Goal: Transaction & Acquisition: Book appointment/travel/reservation

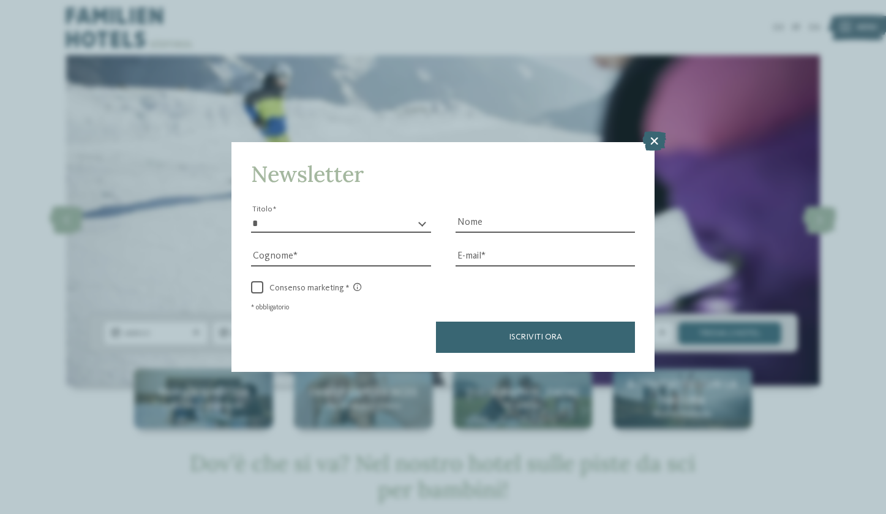
click at [652, 131] on icon at bounding box center [654, 141] width 24 height 20
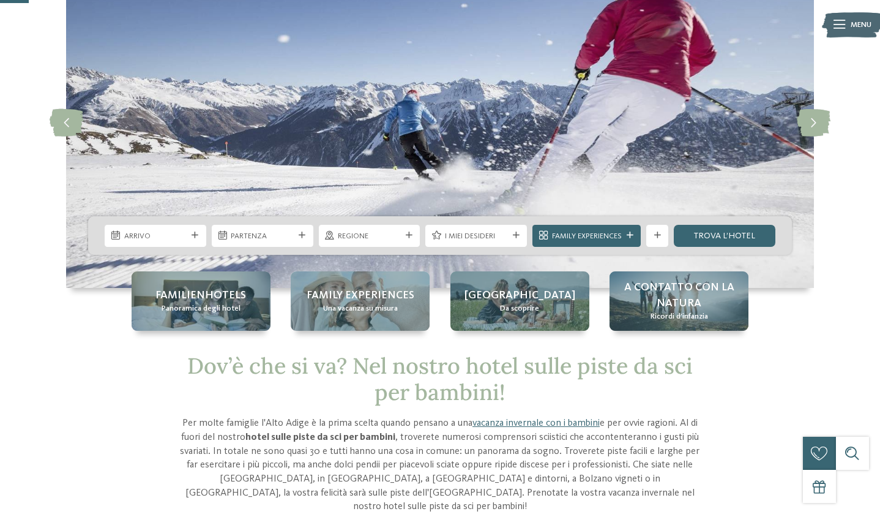
scroll to position [99, 0]
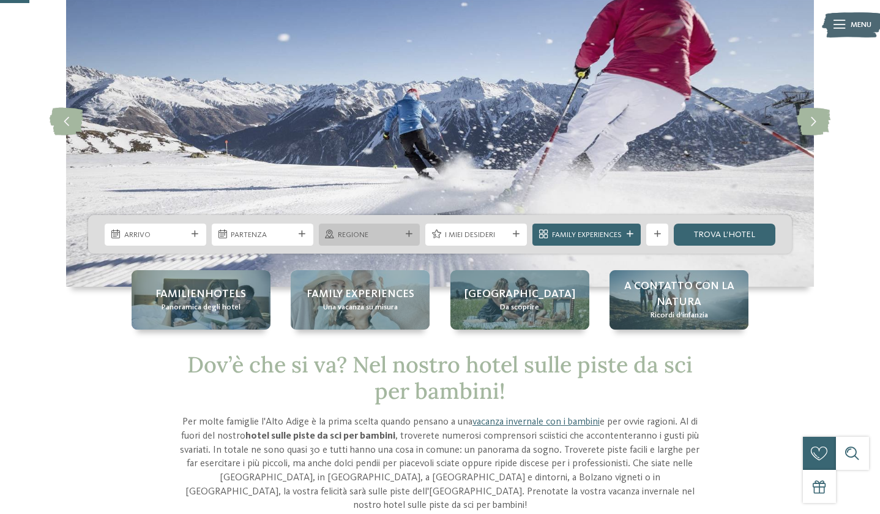
click at [359, 227] on div "Regione" at bounding box center [370, 234] width 102 height 22
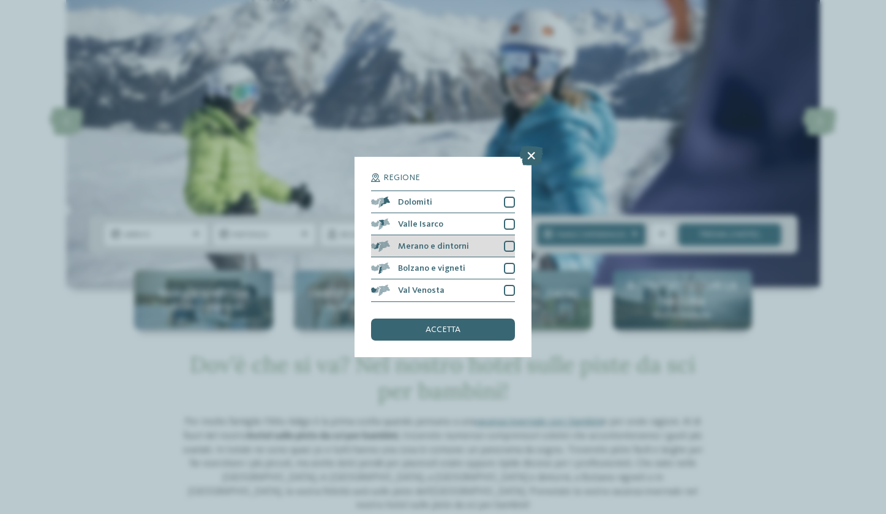
click at [428, 242] on span "Merano e dintorni" at bounding box center [433, 246] width 71 height 9
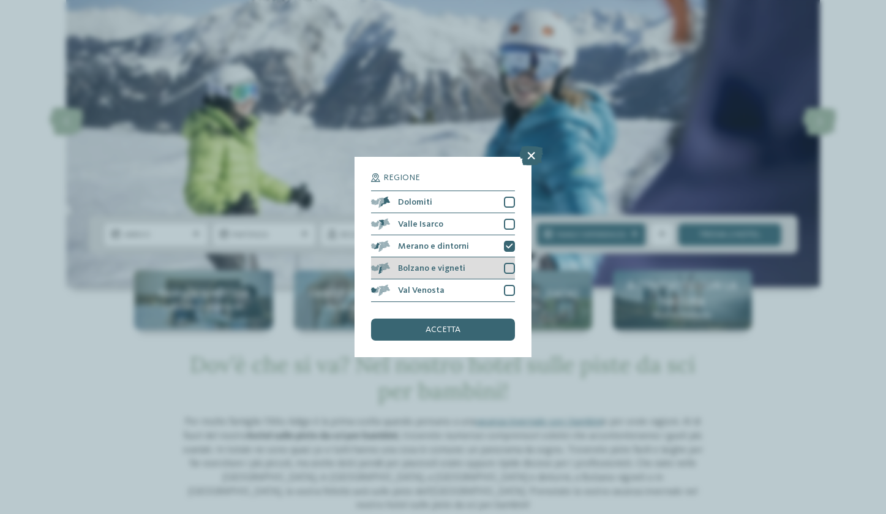
click at [428, 264] on span "Bolzano e vigneti" at bounding box center [431, 268] width 67 height 9
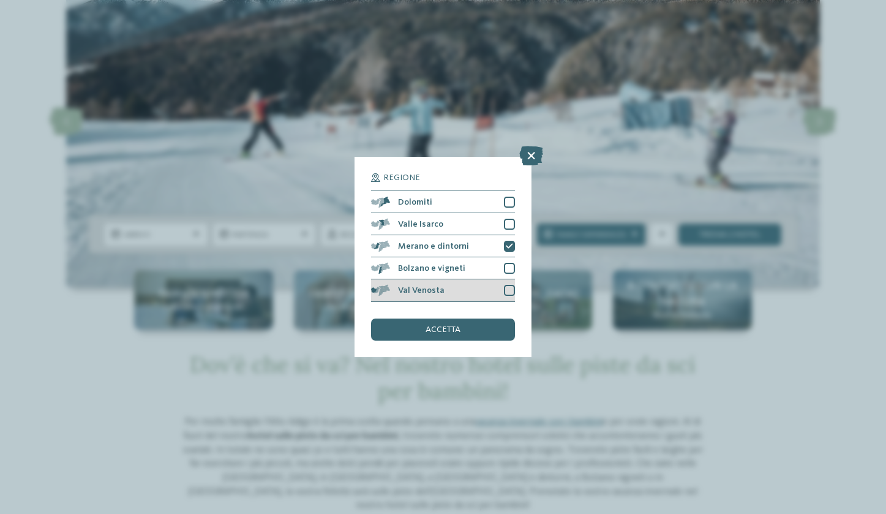
click at [432, 286] on span "Val Venosta" at bounding box center [421, 290] width 47 height 9
click at [421, 318] on div "accetta" at bounding box center [442, 329] width 143 height 22
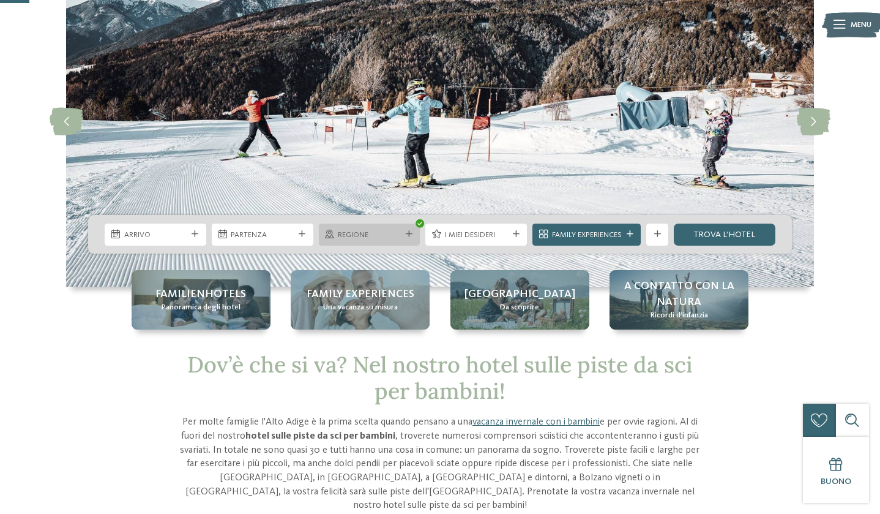
click at [406, 236] on icon at bounding box center [409, 234] width 7 height 7
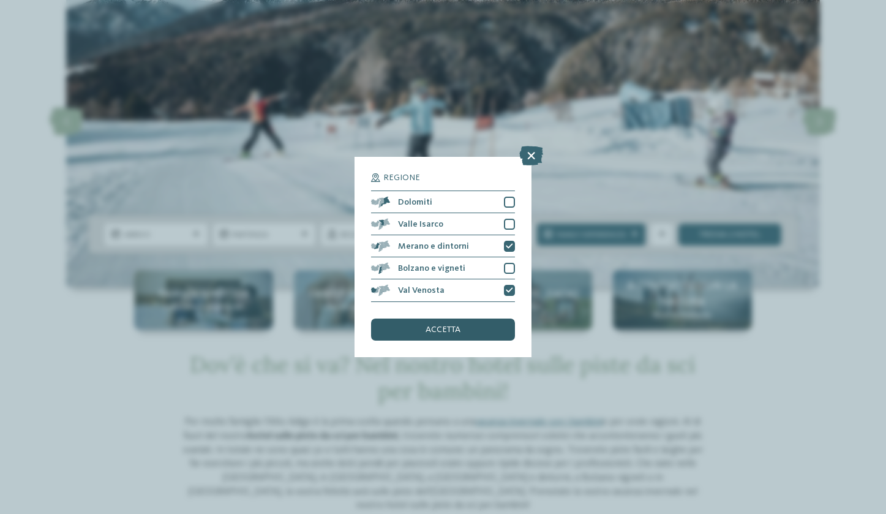
click at [442, 325] on span "accetta" at bounding box center [442, 329] width 35 height 9
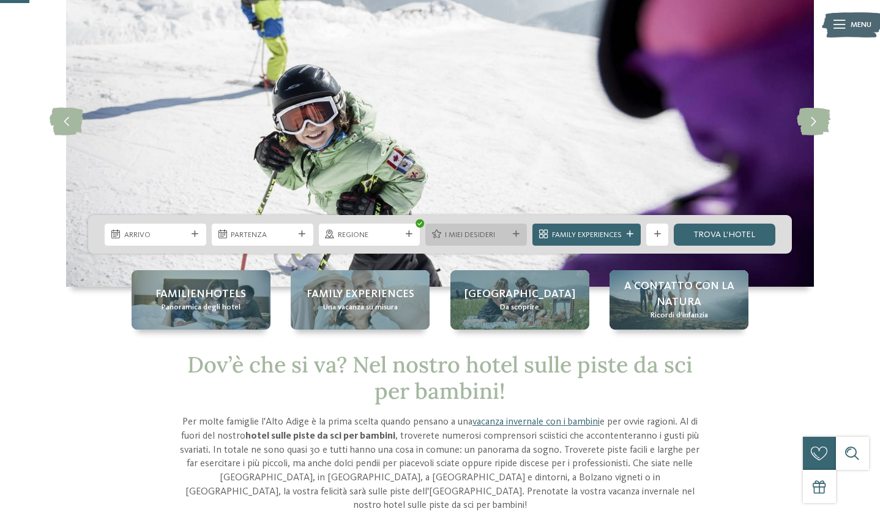
click at [469, 232] on span "I miei desideri" at bounding box center [476, 235] width 63 height 11
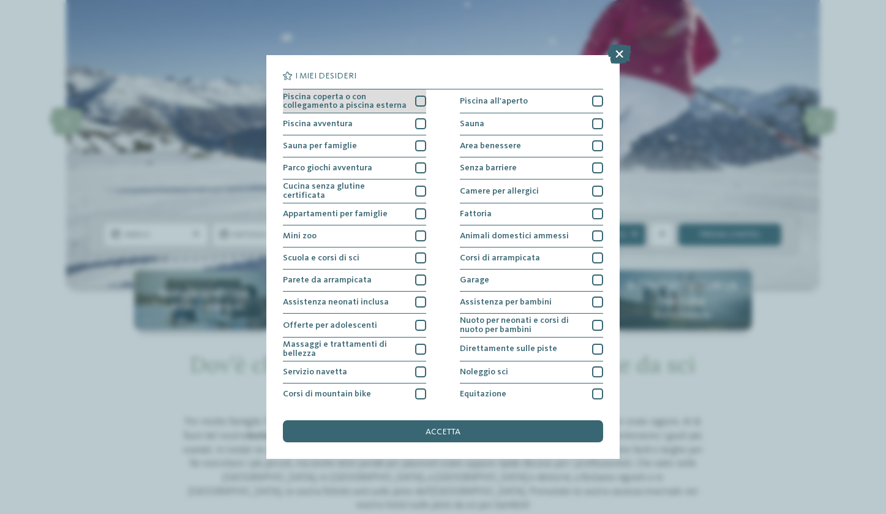
click at [378, 107] on span "Piscina coperta o con collegamento a piscina esterna" at bounding box center [345, 101] width 124 height 18
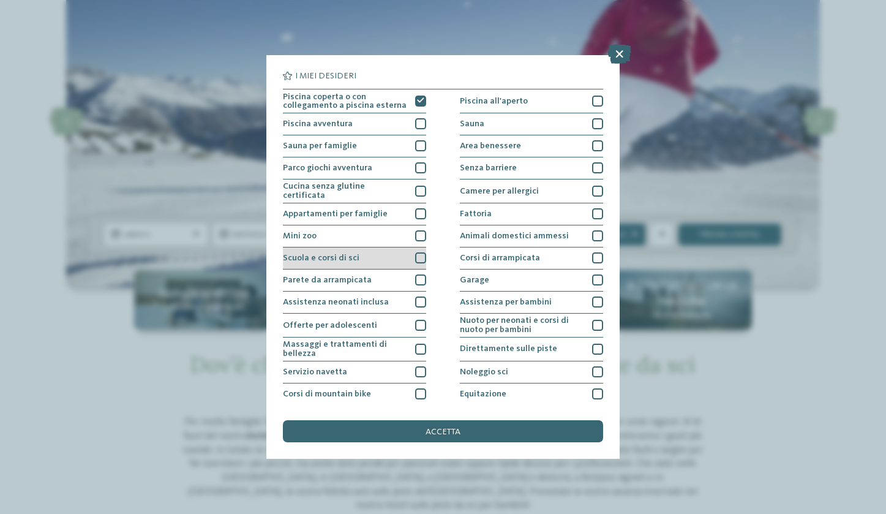
click at [362, 253] on div "Scuola e corsi di sci" at bounding box center [354, 258] width 143 height 22
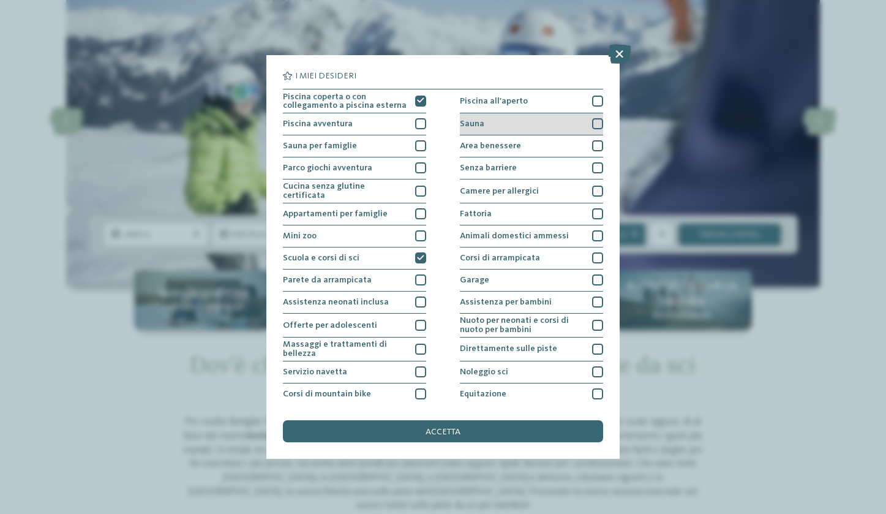
click at [599, 122] on div at bounding box center [597, 123] width 11 height 11
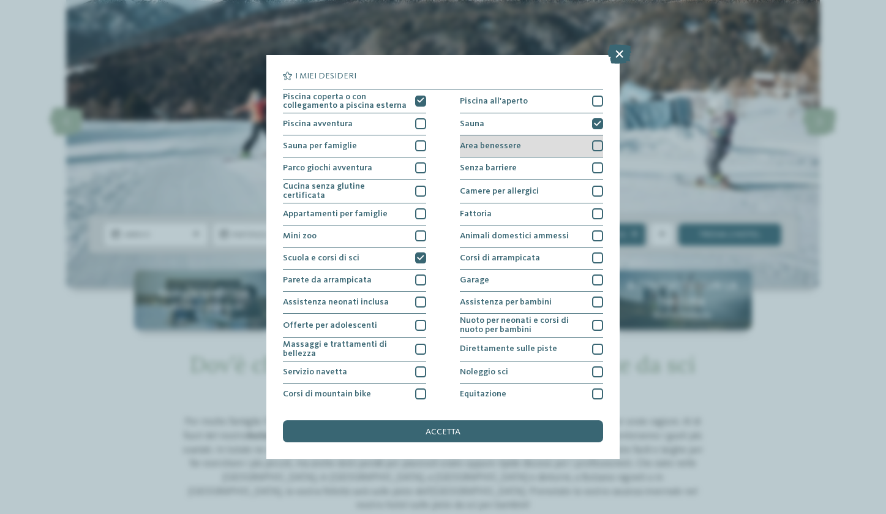
click at [599, 146] on div at bounding box center [597, 145] width 11 height 11
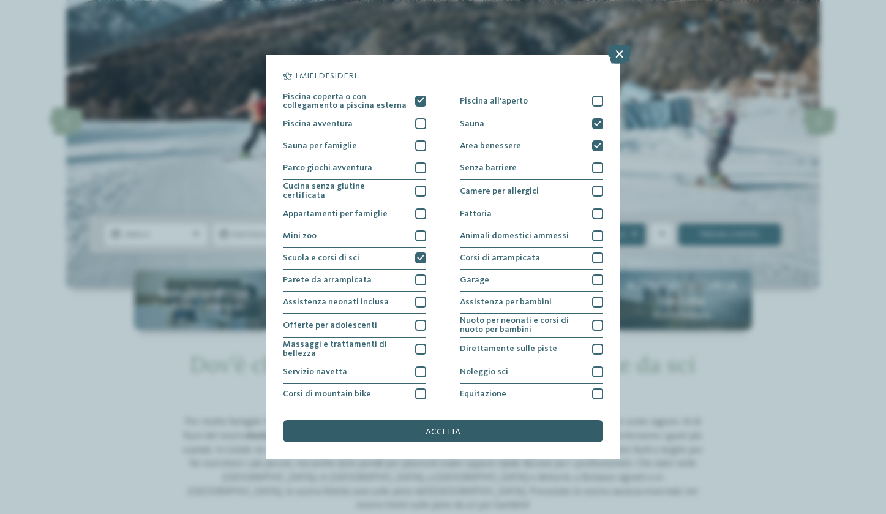
click at [465, 420] on div "accetta" at bounding box center [443, 431] width 320 height 22
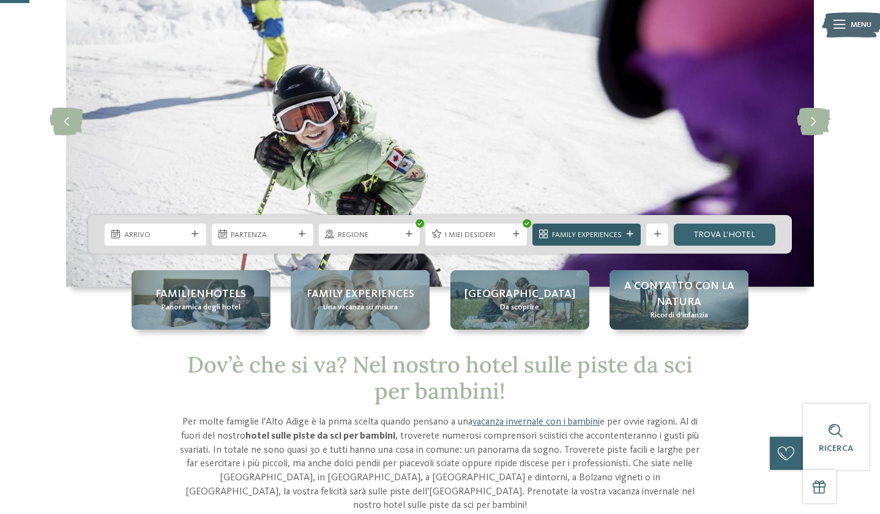
click at [618, 239] on span "Family Experiences" at bounding box center [587, 235] width 70 height 11
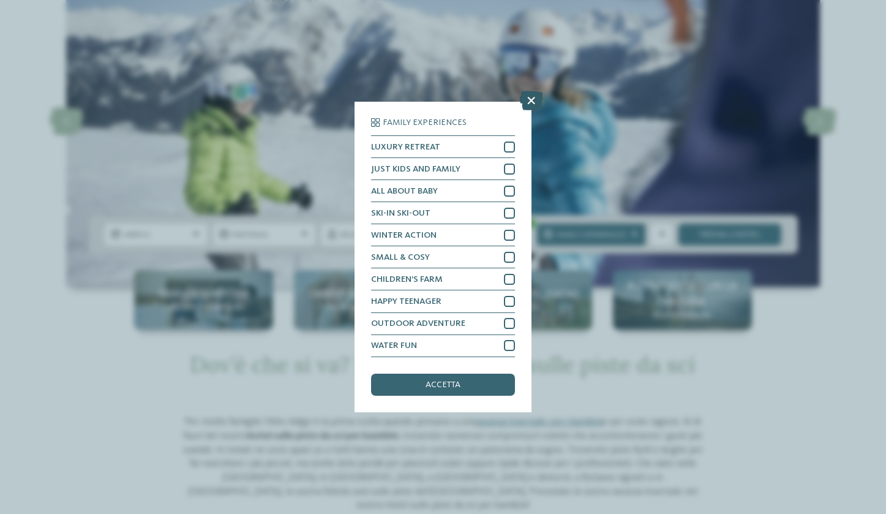
click at [526, 91] on icon at bounding box center [531, 101] width 24 height 20
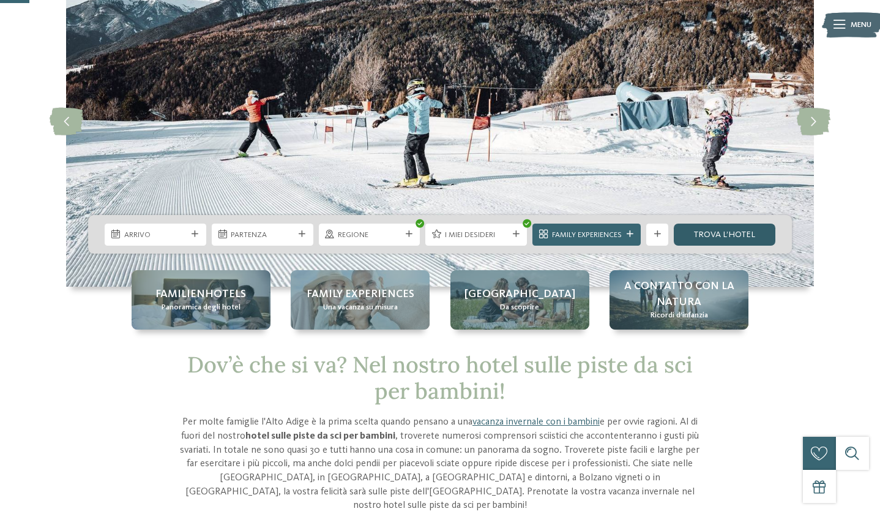
click at [733, 233] on link "trova l’hotel" at bounding box center [725, 234] width 102 height 22
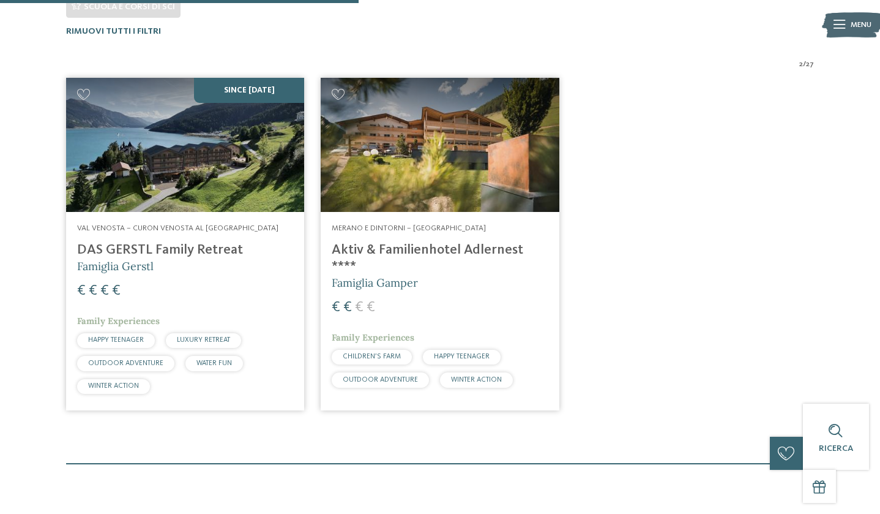
click at [455, 255] on h4 "Aktiv & Familienhotel Adlernest ****" at bounding box center [440, 258] width 216 height 33
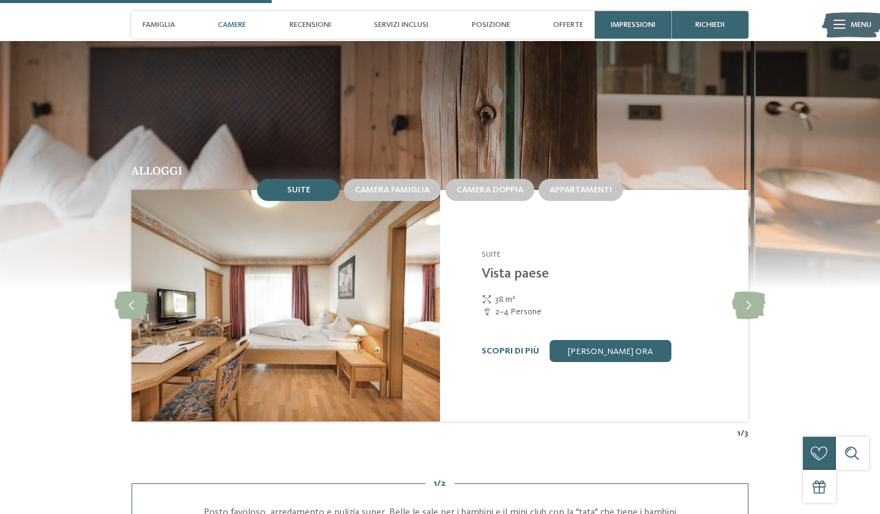
scroll to position [1071, 0]
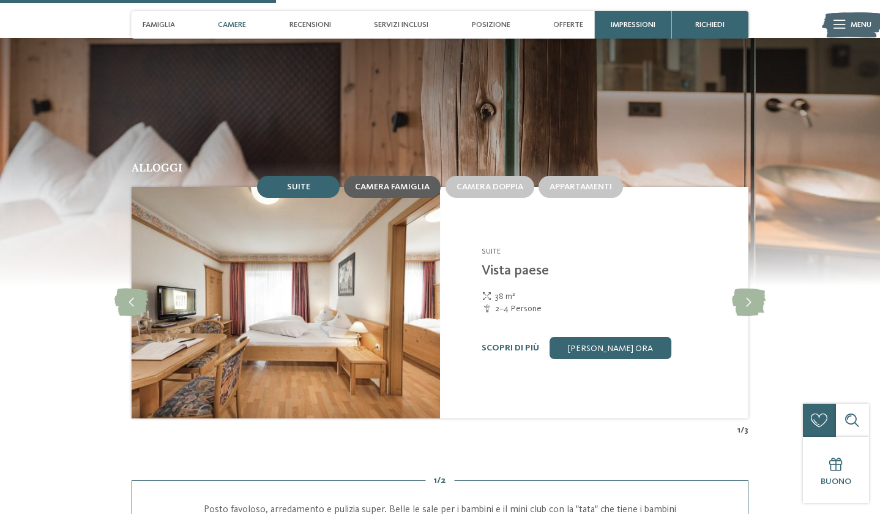
click at [405, 182] on span "Camera famiglia" at bounding box center [392, 186] width 75 height 9
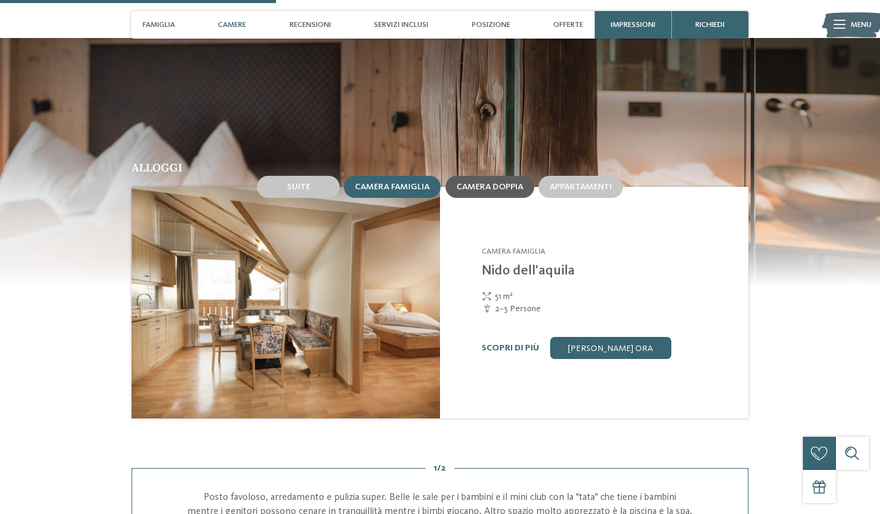
click at [482, 182] on span "Camera doppia" at bounding box center [490, 186] width 67 height 9
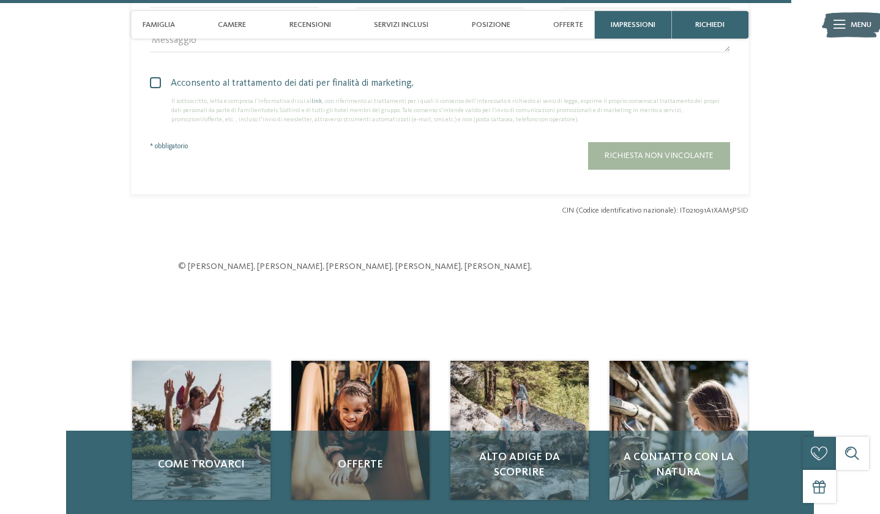
scroll to position [3108, 0]
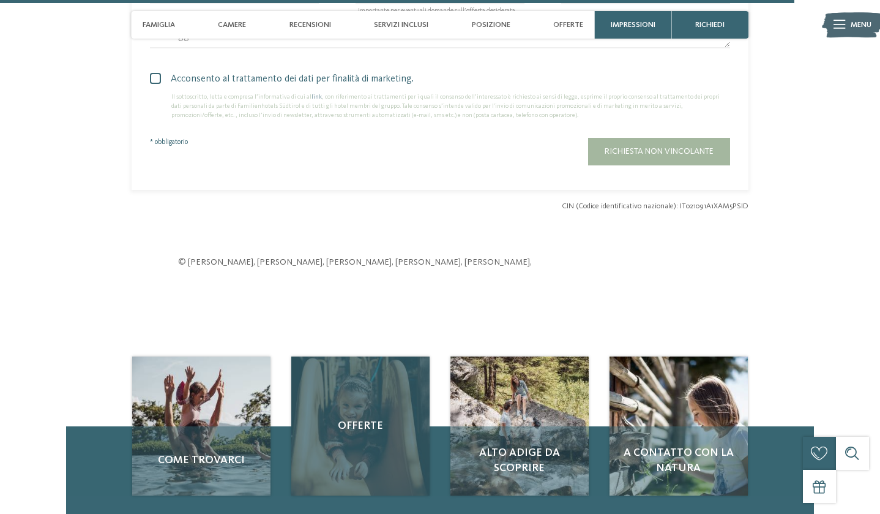
click at [337, 418] on div "Offerte" at bounding box center [360, 425] width 138 height 138
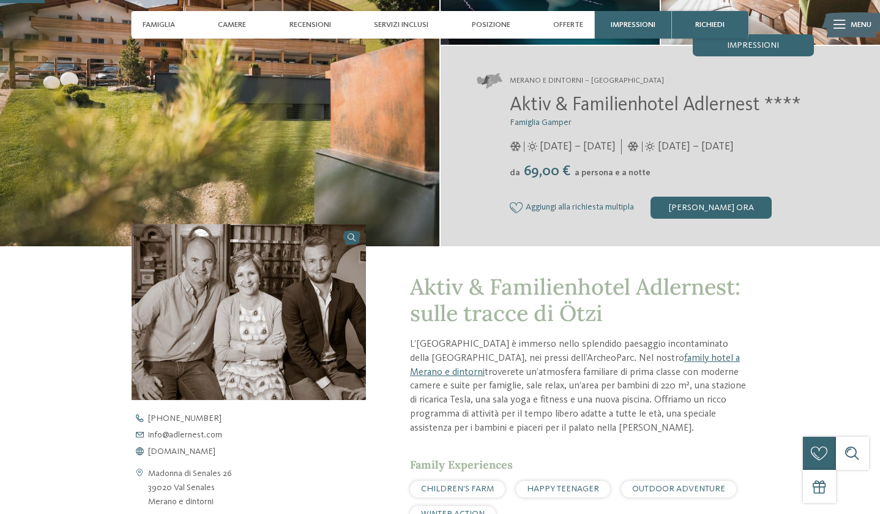
scroll to position [176, 0]
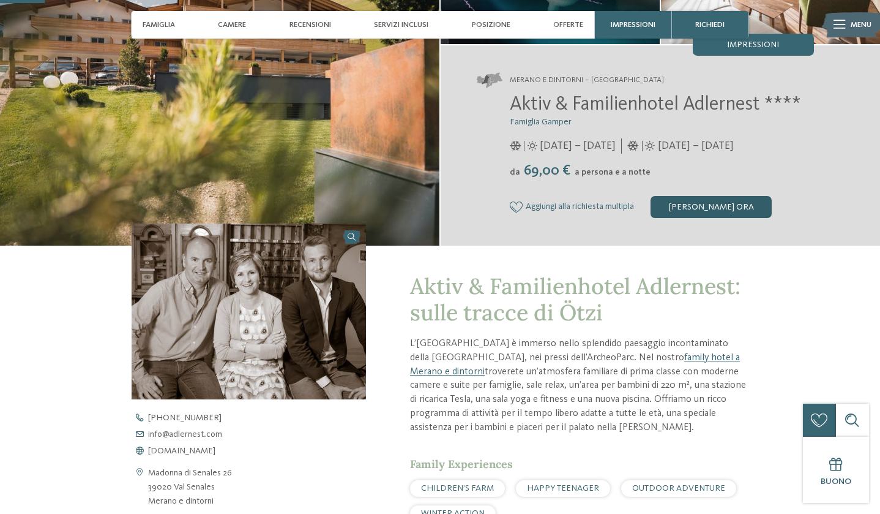
click at [697, 207] on div "[PERSON_NAME] ora" at bounding box center [711, 207] width 121 height 22
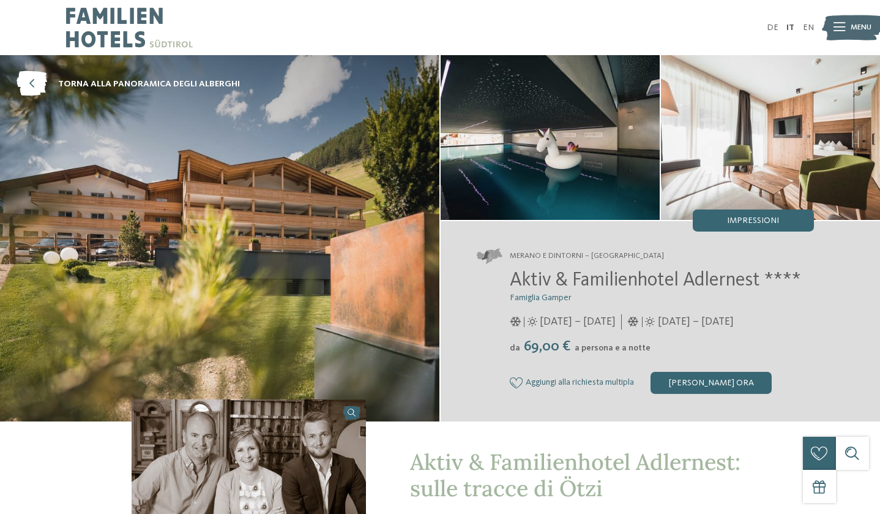
scroll to position [0, 0]
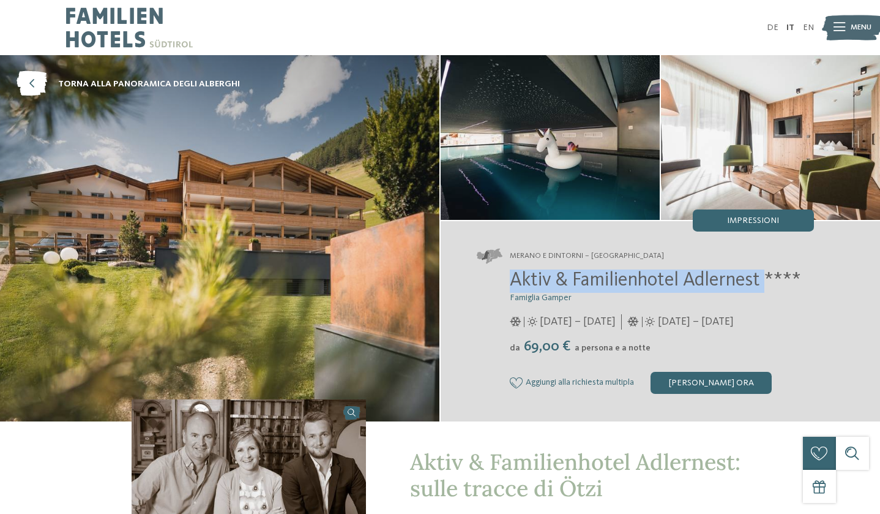
drag, startPoint x: 503, startPoint y: 282, endPoint x: 768, endPoint y: 277, distance: 265.1
click at [768, 277] on div "Aktiv & Familienhotel Adlernest **** Famiglia Gamper 01/01/2020 – 31/12/2020" at bounding box center [645, 331] width 337 height 124
copy span "Aktiv & Familienhotel Adlernest"
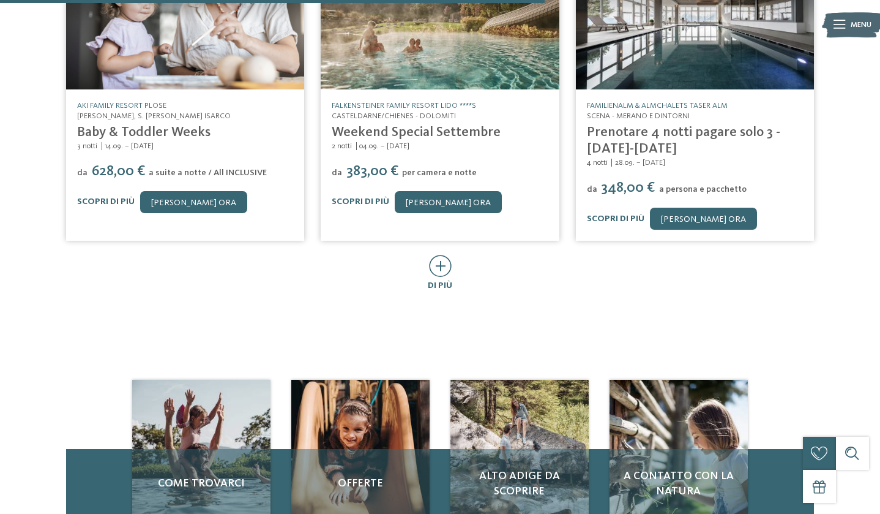
scroll to position [615, 0]
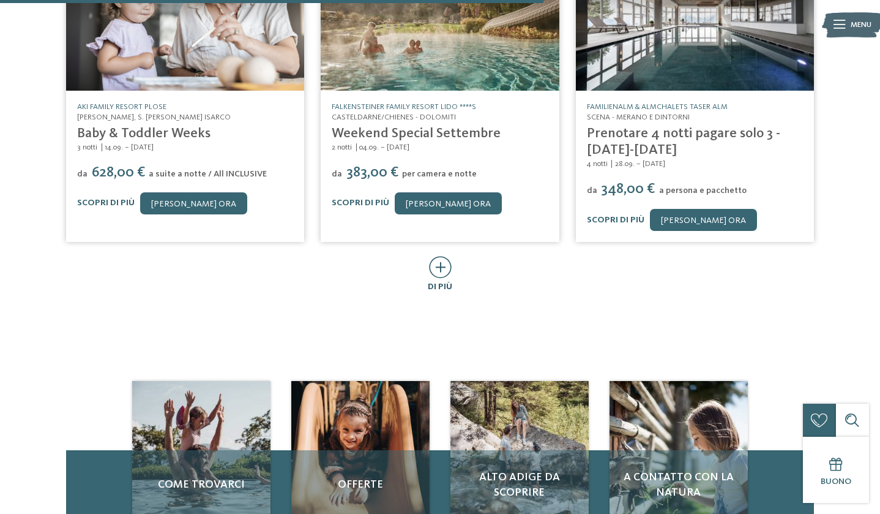
click at [445, 260] on icon at bounding box center [440, 267] width 23 height 22
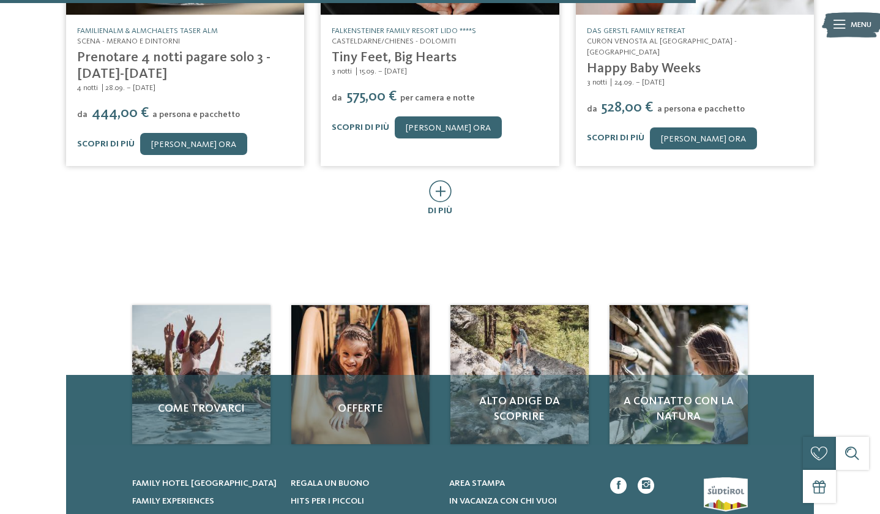
scroll to position [1279, 0]
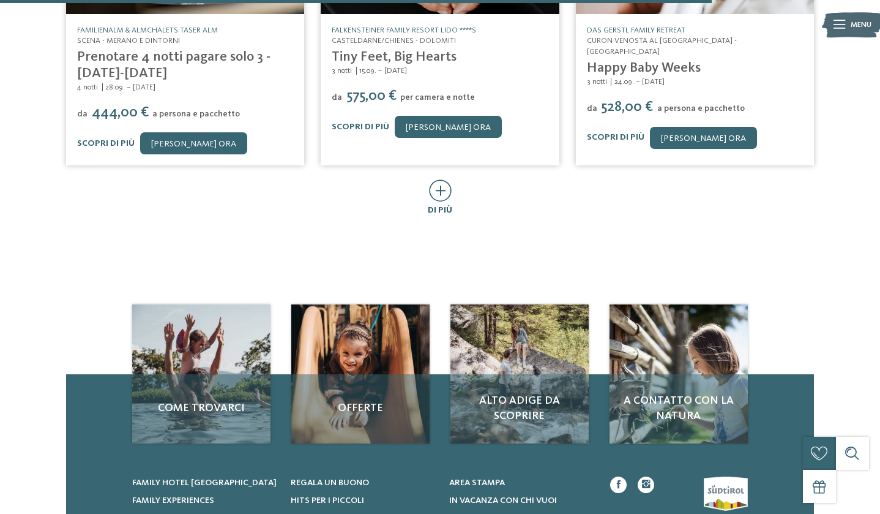
click at [440, 206] on span "di più" at bounding box center [440, 210] width 24 height 9
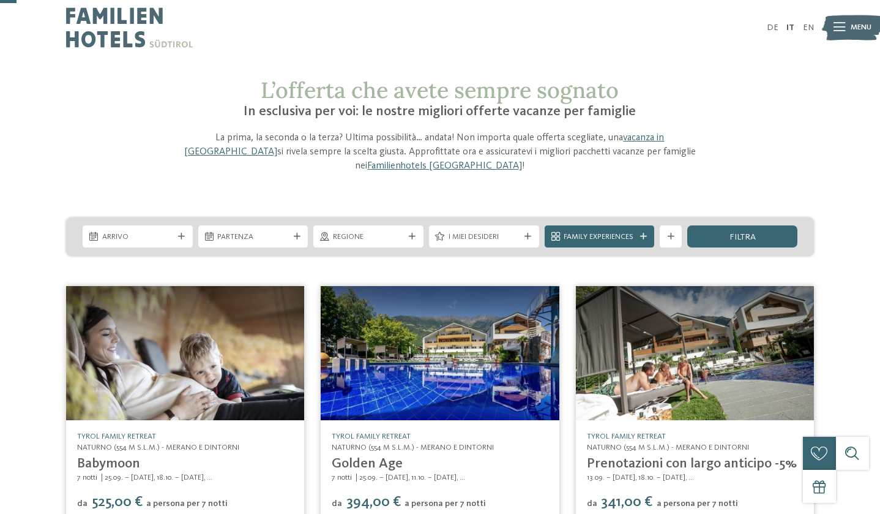
scroll to position [0, 0]
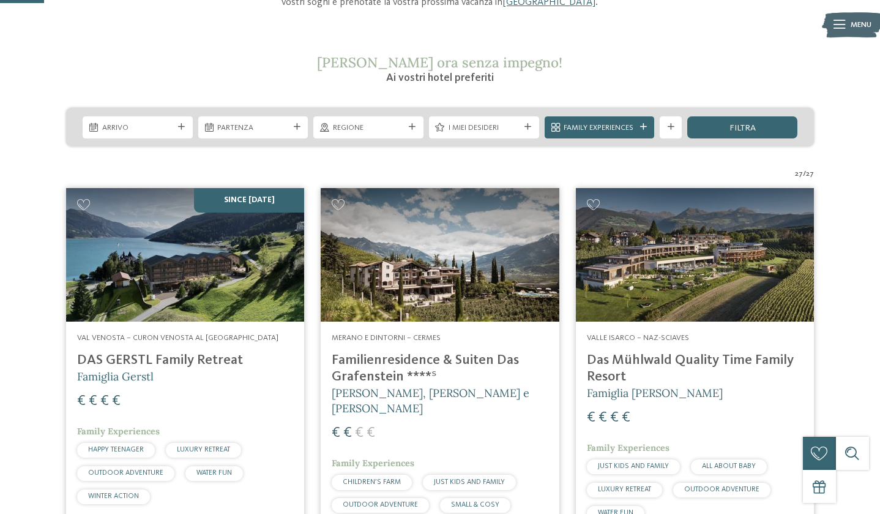
scroll to position [182, 0]
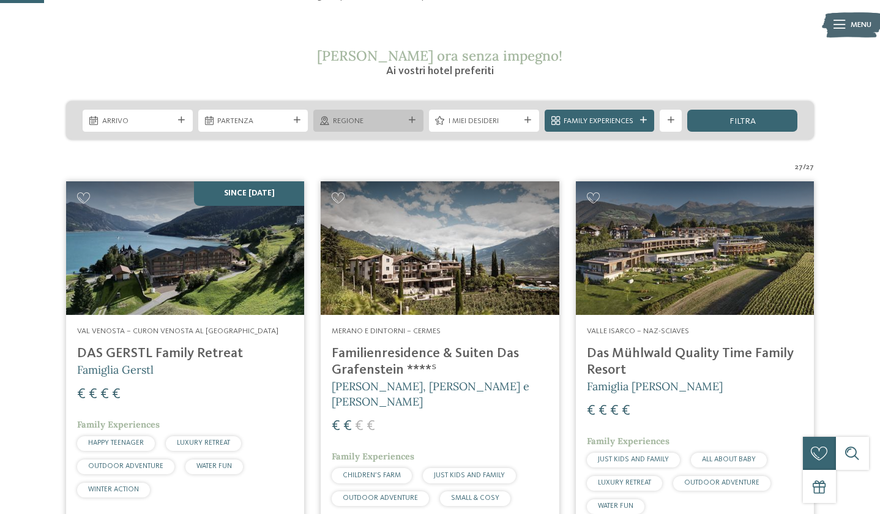
click at [348, 128] on div "Regione" at bounding box center [368, 121] width 110 height 22
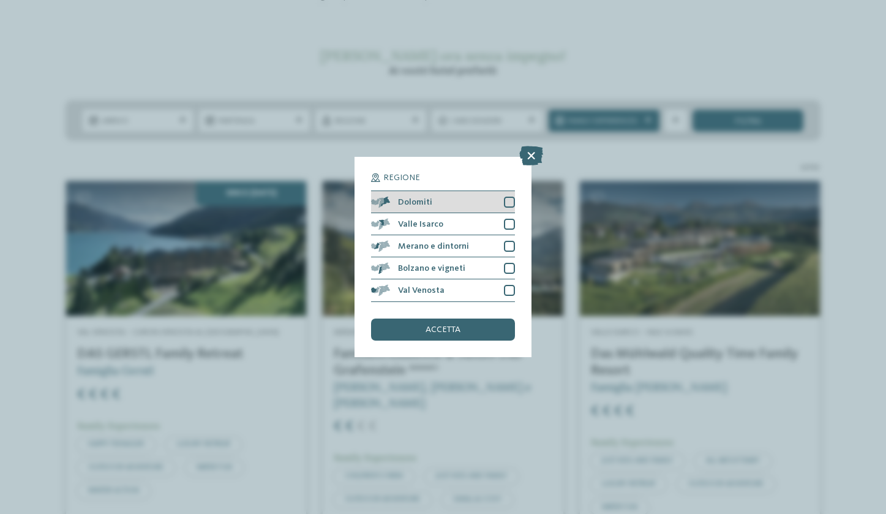
click at [506, 196] on div at bounding box center [509, 201] width 11 height 11
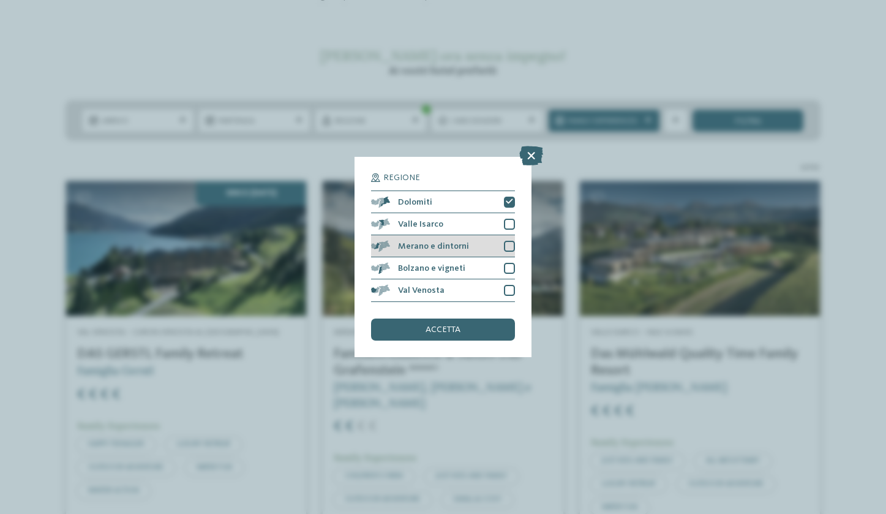
click at [506, 241] on div at bounding box center [509, 246] width 11 height 11
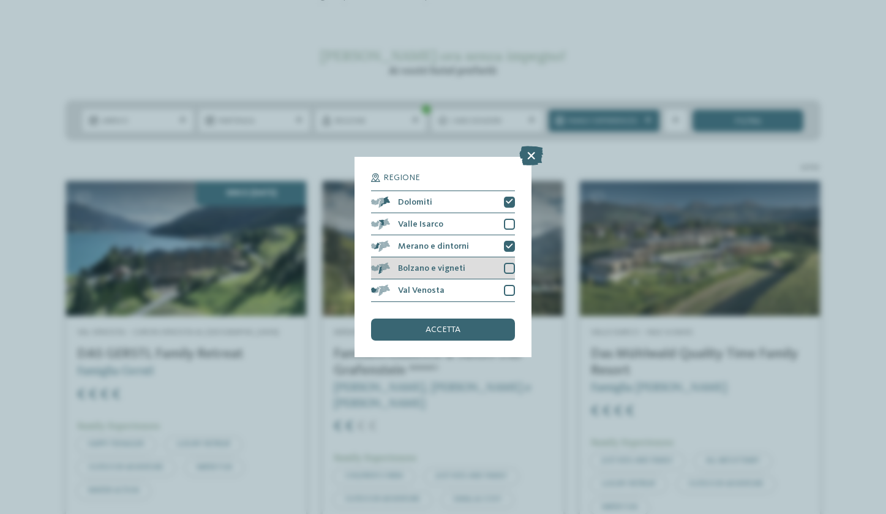
click at [511, 263] on div at bounding box center [509, 268] width 11 height 11
click at [509, 285] on div at bounding box center [509, 290] width 11 height 11
click at [457, 325] on span "accetta" at bounding box center [442, 329] width 35 height 9
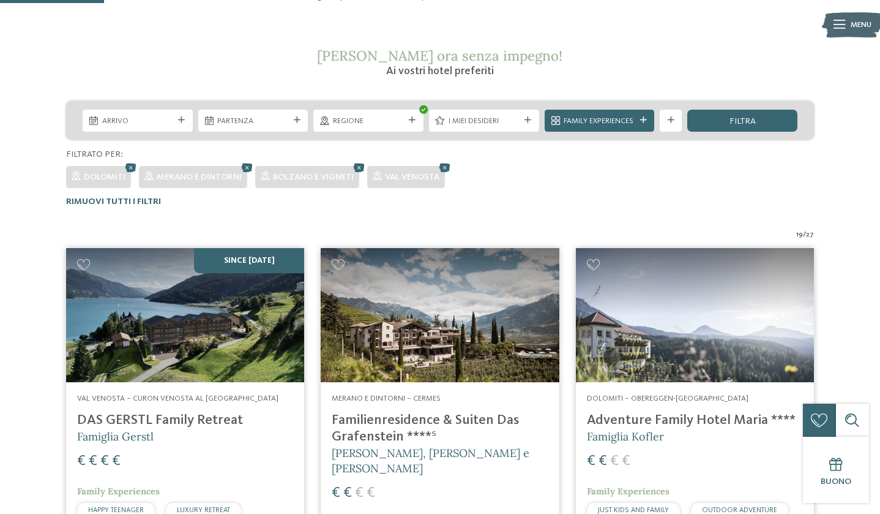
scroll to position [353, 0]
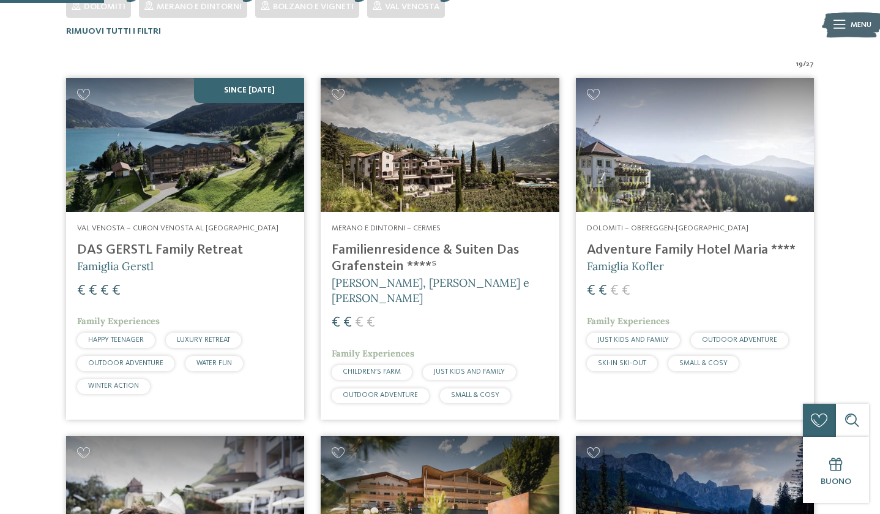
click at [460, 126] on img at bounding box center [440, 145] width 238 height 134
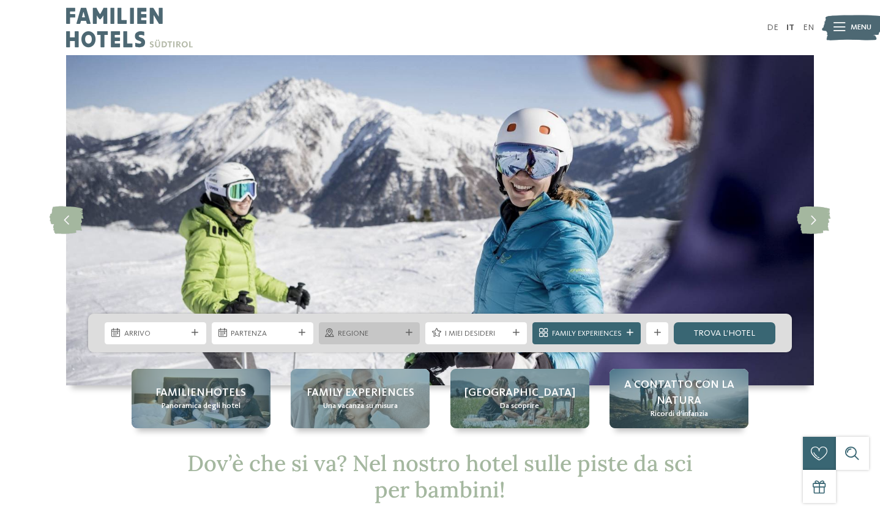
click at [355, 340] on div "Regione" at bounding box center [370, 333] width 102 height 22
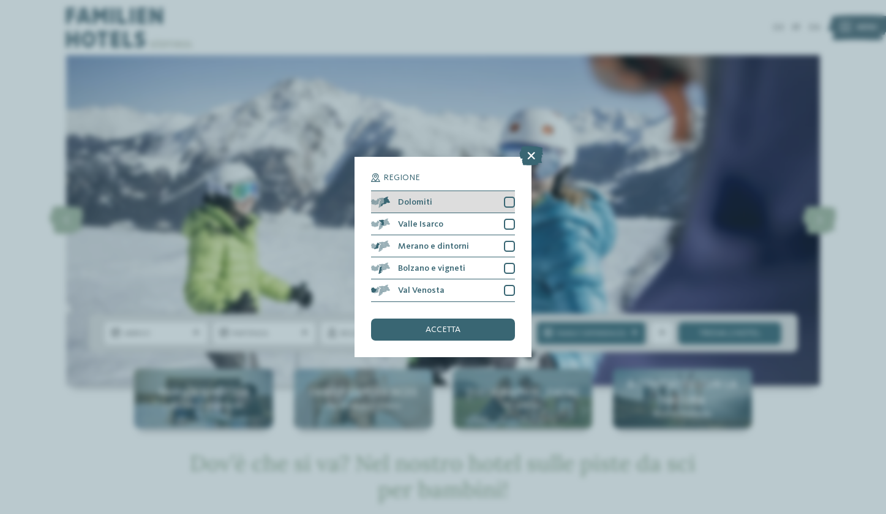
click at [510, 196] on div at bounding box center [509, 201] width 11 height 11
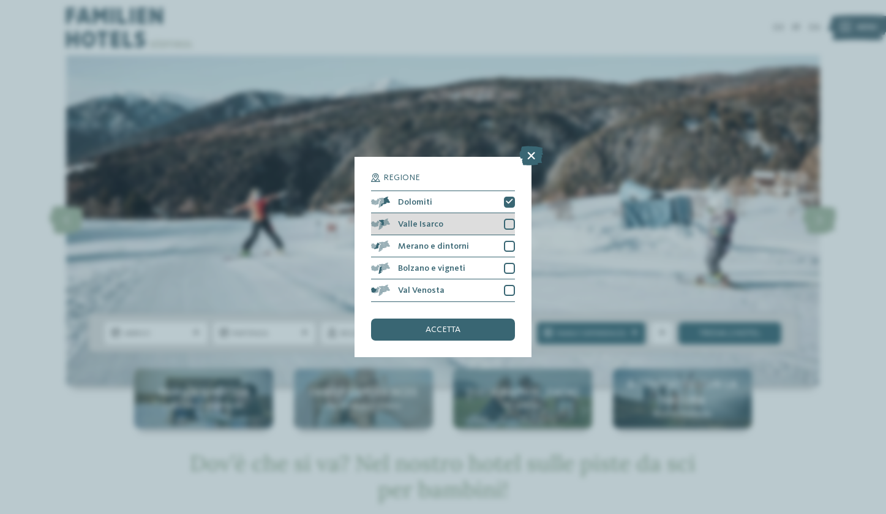
click at [510, 219] on div at bounding box center [509, 224] width 11 height 11
click at [510, 235] on div "Merano e dintorni" at bounding box center [442, 246] width 143 height 22
click at [507, 213] on div "Valle Isarco" at bounding box center [442, 224] width 143 height 22
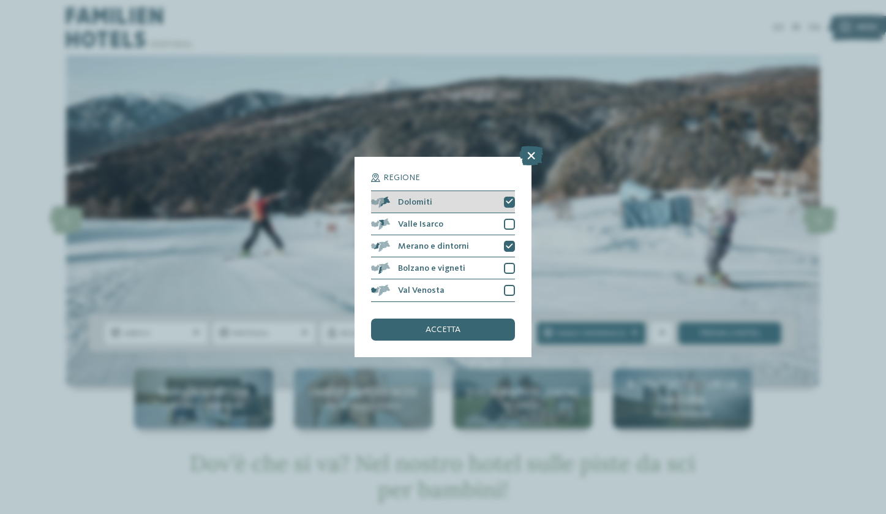
click at [507, 191] on div "Dolomiti" at bounding box center [442, 202] width 143 height 22
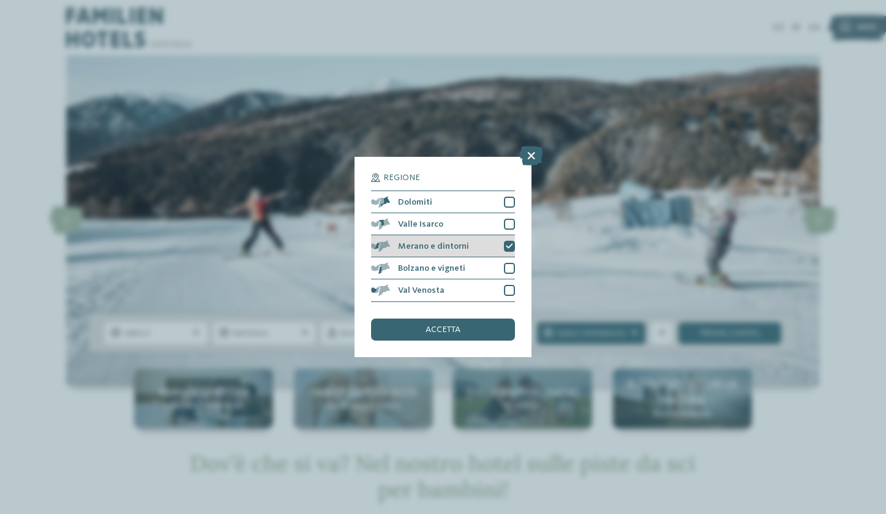
click at [507, 243] on icon at bounding box center [509, 246] width 7 height 7
click at [528, 146] on icon at bounding box center [531, 156] width 24 height 20
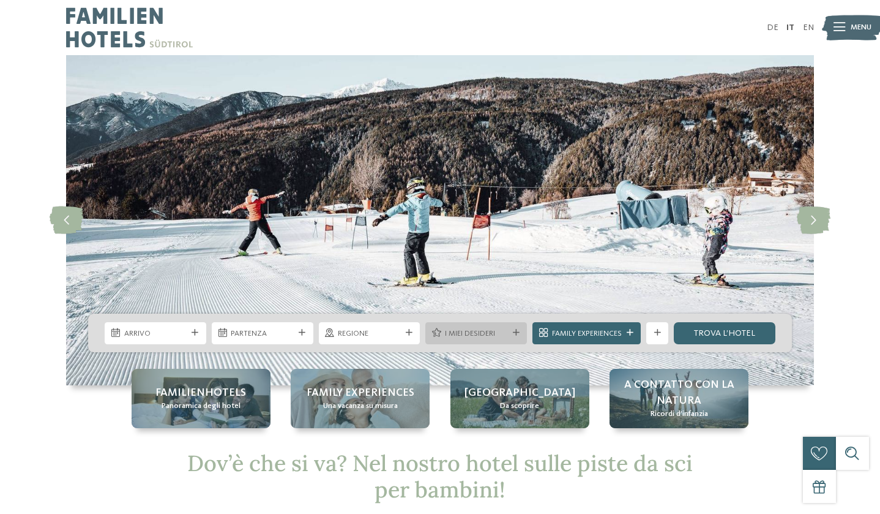
click at [474, 329] on span "I miei desideri" at bounding box center [476, 333] width 63 height 11
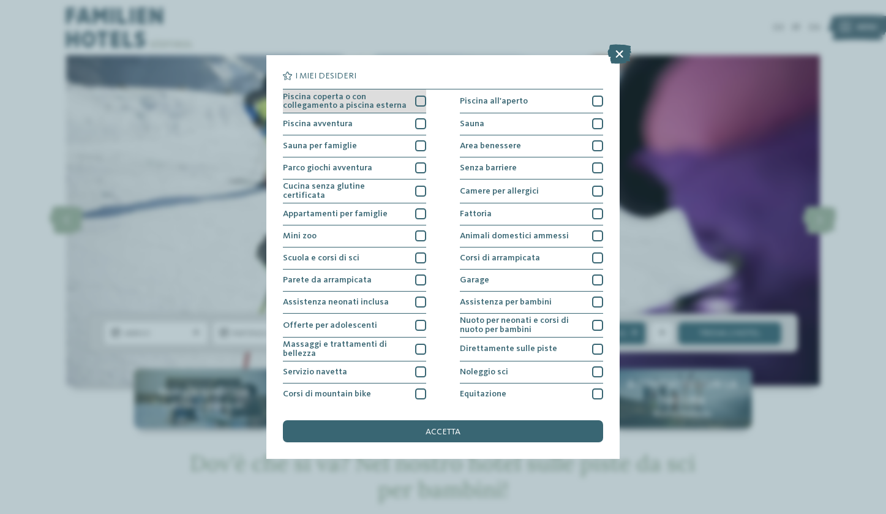
click at [422, 99] on div at bounding box center [420, 100] width 11 height 11
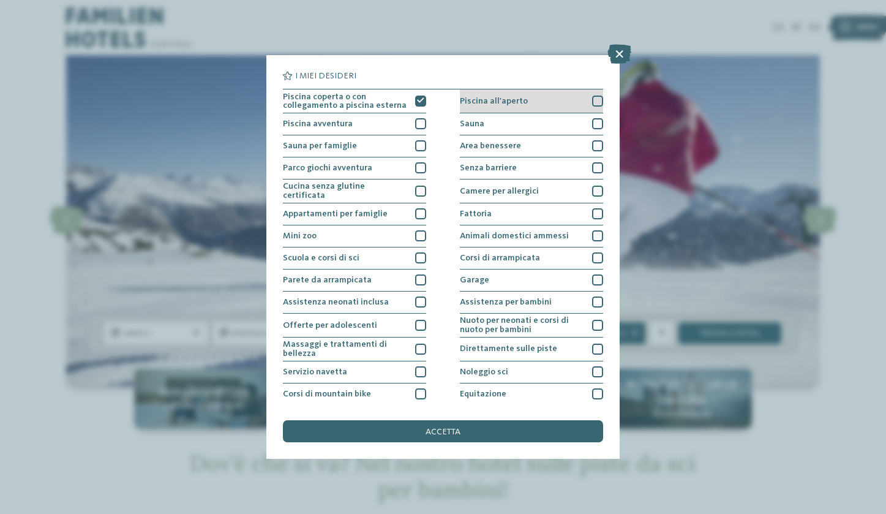
click at [565, 107] on div "Piscina all'aperto" at bounding box center [531, 101] width 143 height 24
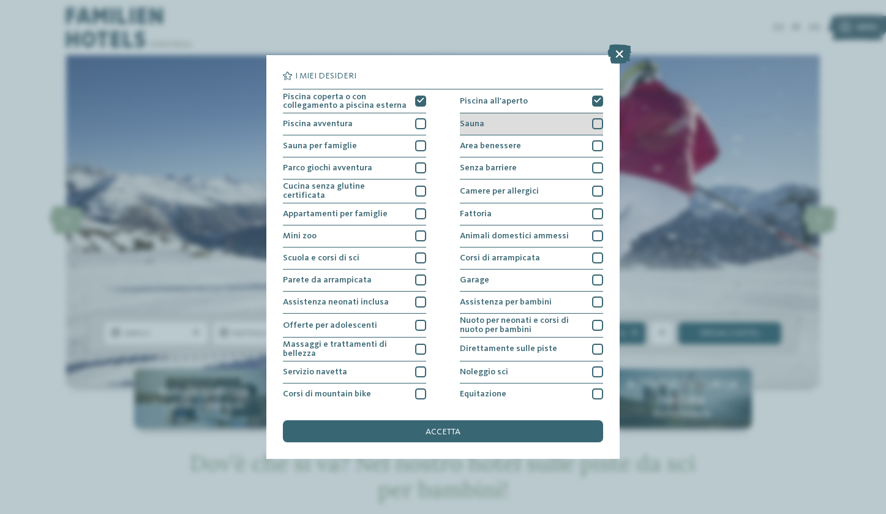
click at [557, 121] on div "Sauna" at bounding box center [531, 124] width 143 height 22
click at [555, 146] on div "Area benessere" at bounding box center [531, 146] width 143 height 22
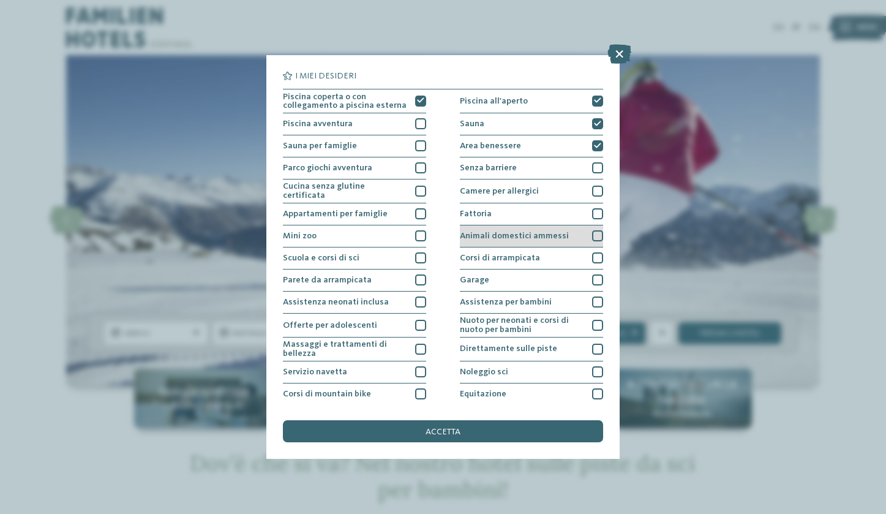
click at [546, 236] on span "Animali domestici ammessi" at bounding box center [514, 235] width 109 height 9
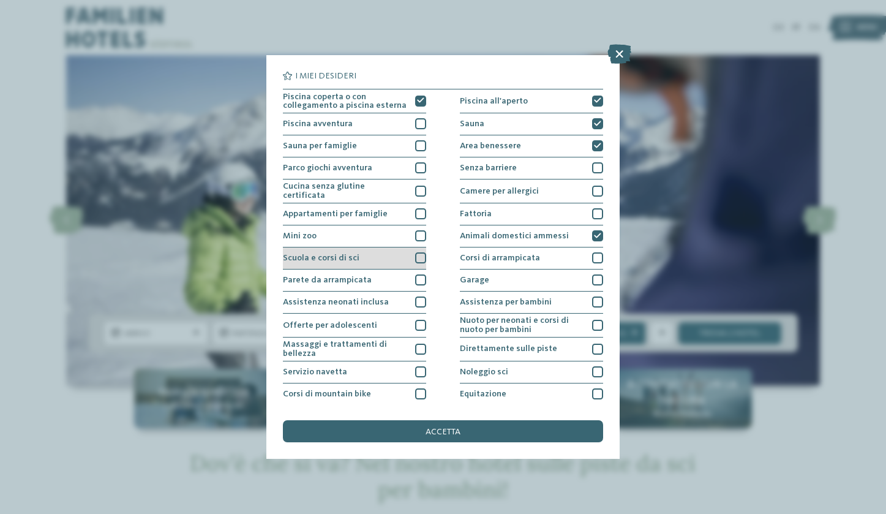
click at [329, 258] on span "Scuola e corsi di sci" at bounding box center [321, 257] width 77 height 9
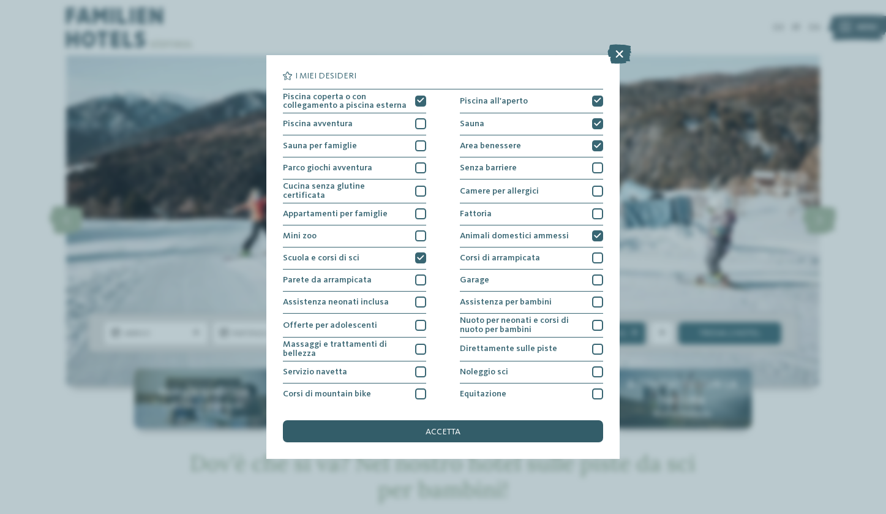
click at [460, 420] on div "accetta" at bounding box center [443, 431] width 320 height 22
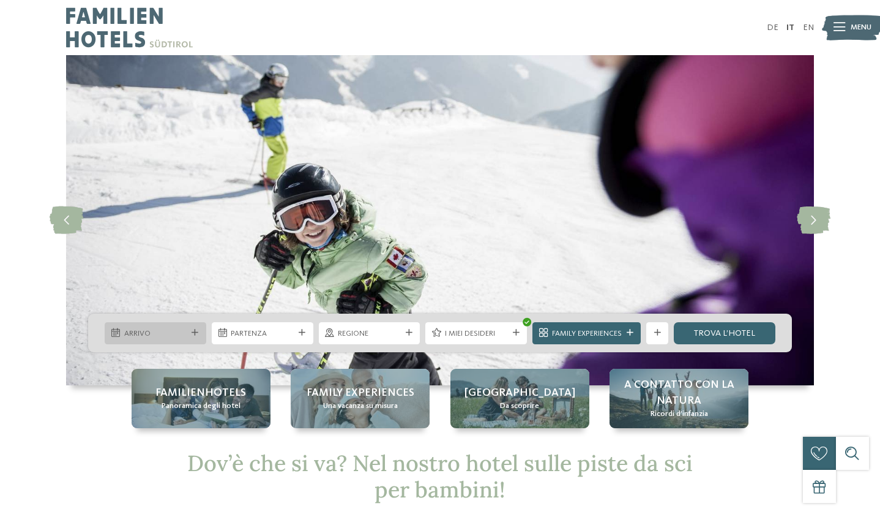
click at [170, 324] on div "Arrivo" at bounding box center [156, 333] width 102 height 22
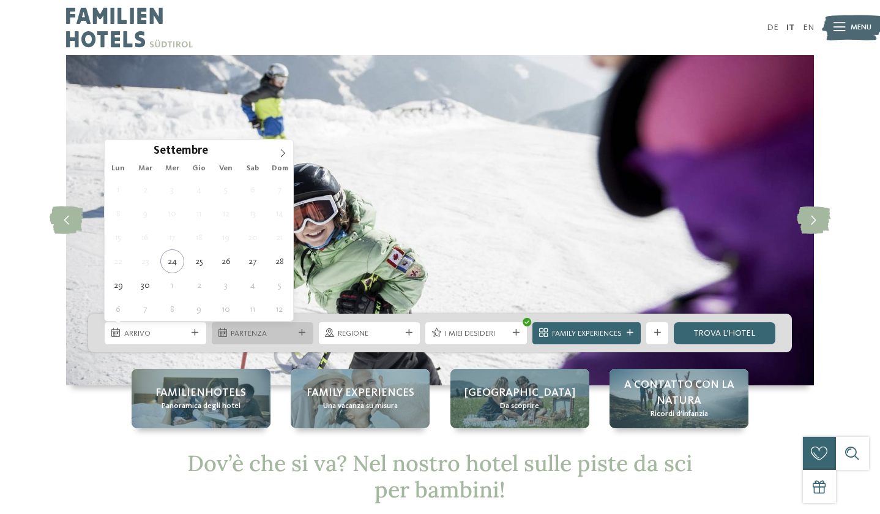
click at [250, 335] on span "Partenza" at bounding box center [262, 333] width 63 height 11
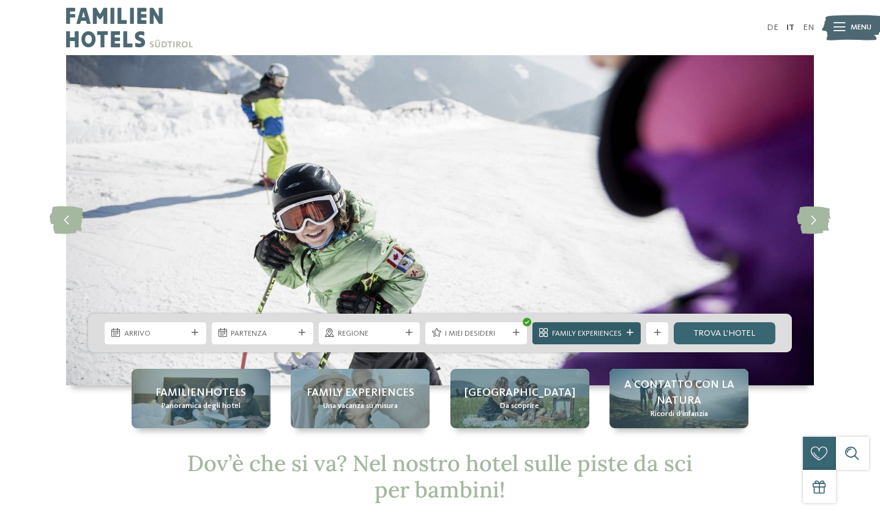
click at [571, 338] on span "Family Experiences" at bounding box center [587, 333] width 70 height 11
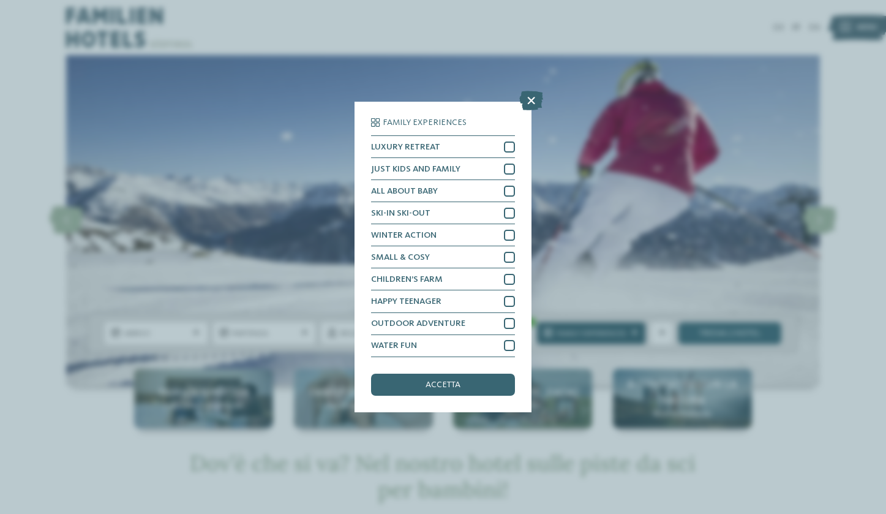
click at [571, 338] on div "Family Experiences LUXURY RETREAT JUST KIDS AND FAMILY" at bounding box center [443, 257] width 886 height 514
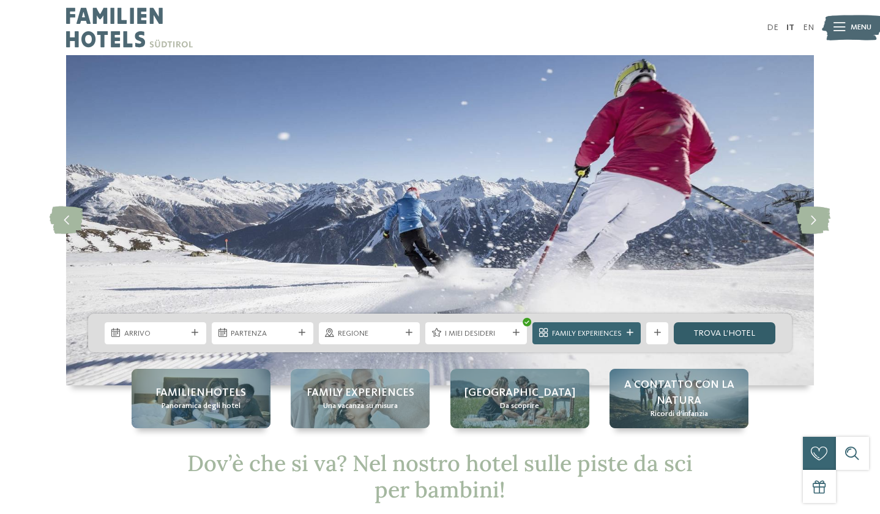
click at [694, 335] on link "trova l’hotel" at bounding box center [725, 333] width 102 height 22
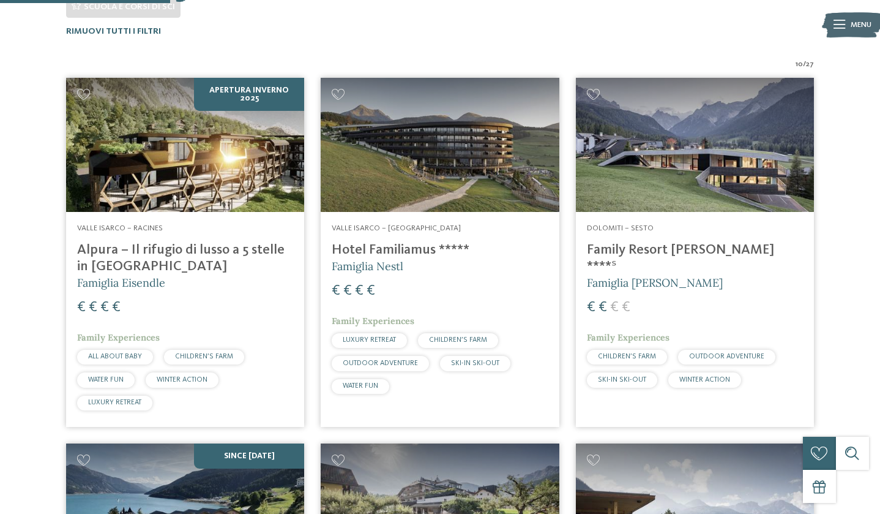
click at [637, 250] on h4 "Family Resort [PERSON_NAME] ****ˢ" at bounding box center [695, 258] width 216 height 33
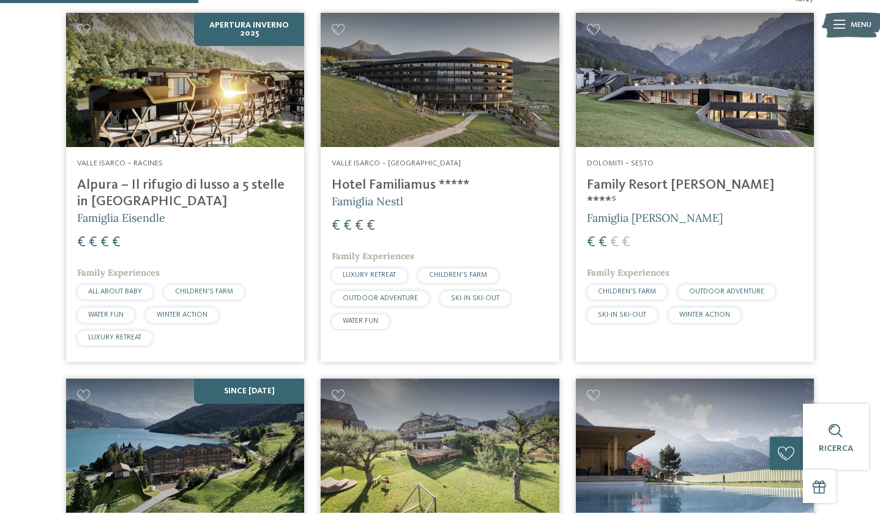
scroll to position [444, 0]
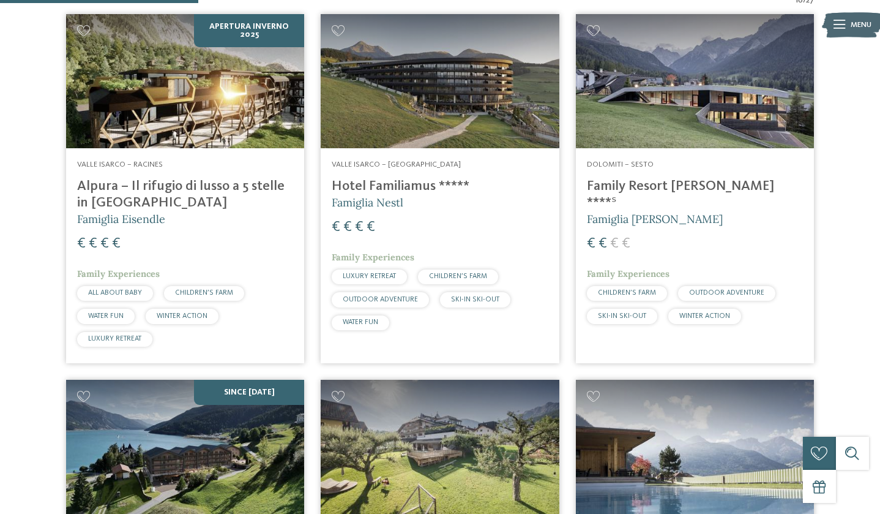
click at [204, 114] on img at bounding box center [185, 81] width 238 height 134
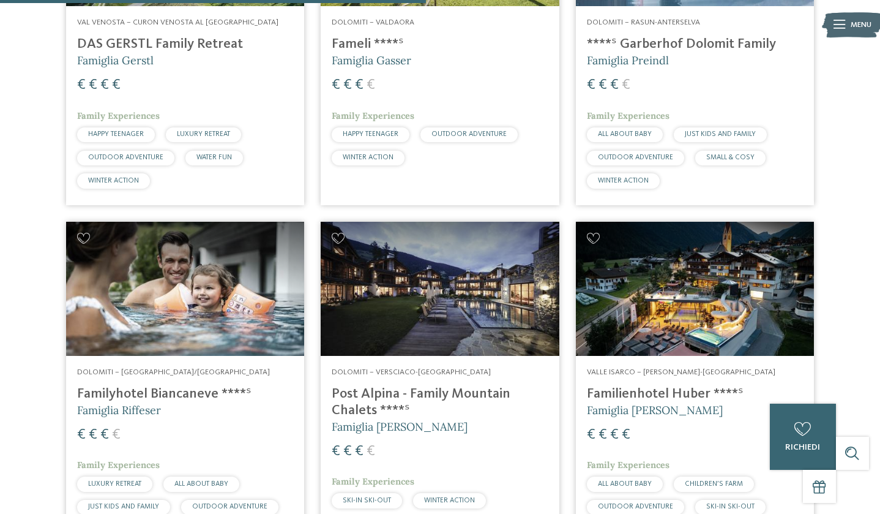
scroll to position [949, 0]
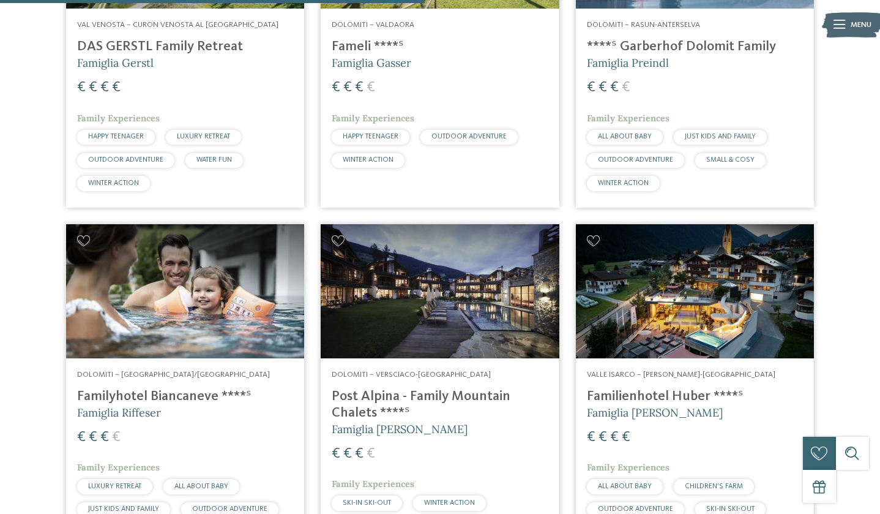
click at [469, 295] on img at bounding box center [440, 291] width 238 height 134
click at [150, 313] on img at bounding box center [185, 291] width 238 height 134
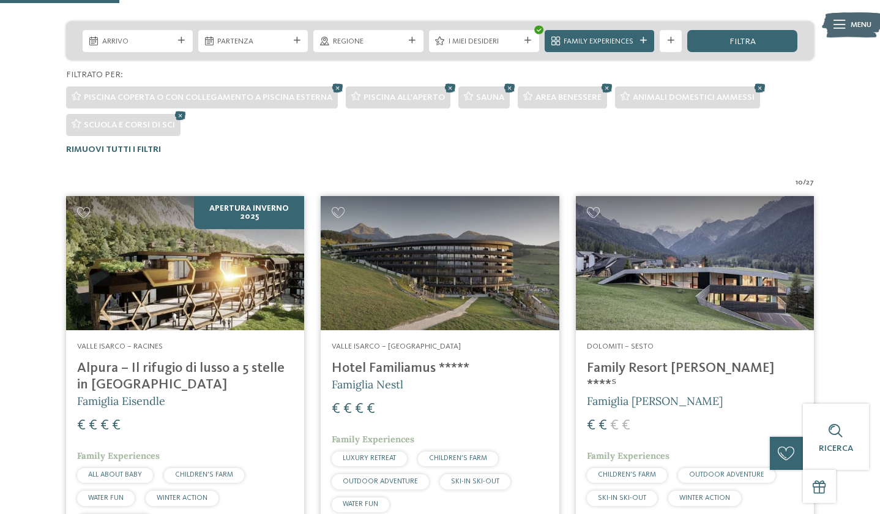
scroll to position [261, 0]
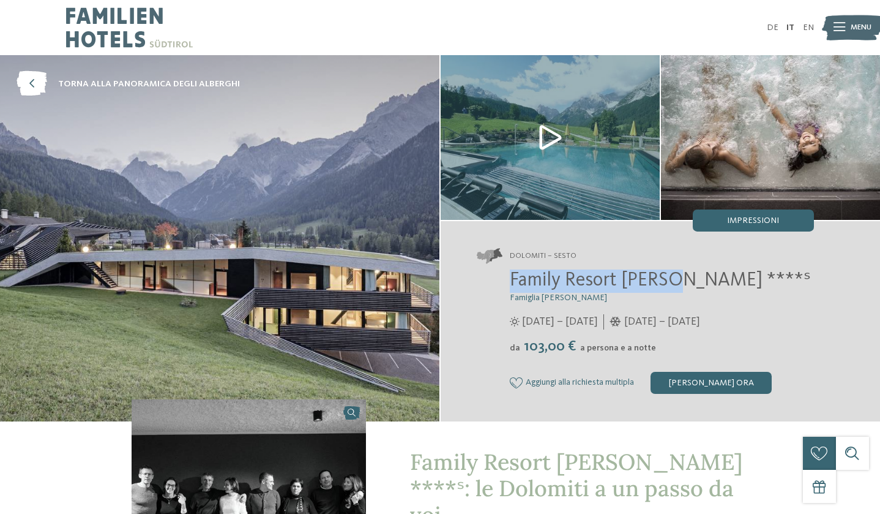
drag, startPoint x: 513, startPoint y: 279, endPoint x: 675, endPoint y: 275, distance: 161.6
click at [675, 275] on span "Family Resort [PERSON_NAME] ****ˢ" at bounding box center [660, 281] width 301 height 20
copy span "Family Resort [PERSON_NAME]"
